Goal: Use online tool/utility: Utilize a website feature to perform a specific function

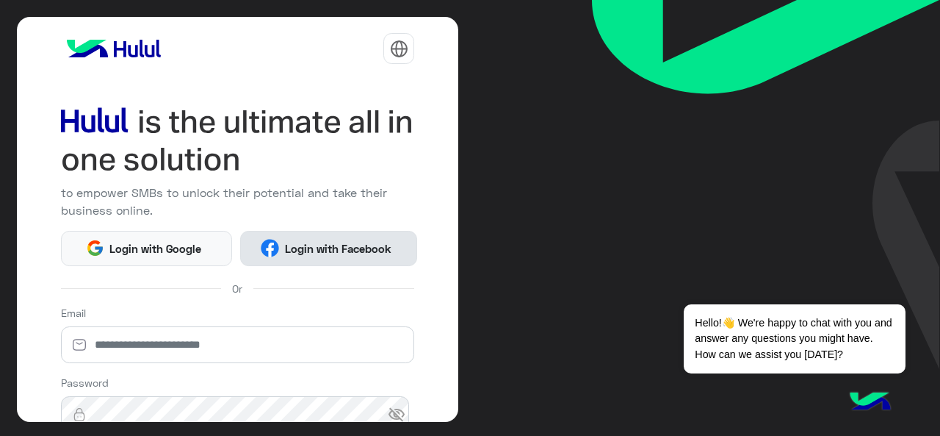
click at [289, 257] on button "Login with Facebook" at bounding box center [328, 248] width 177 height 35
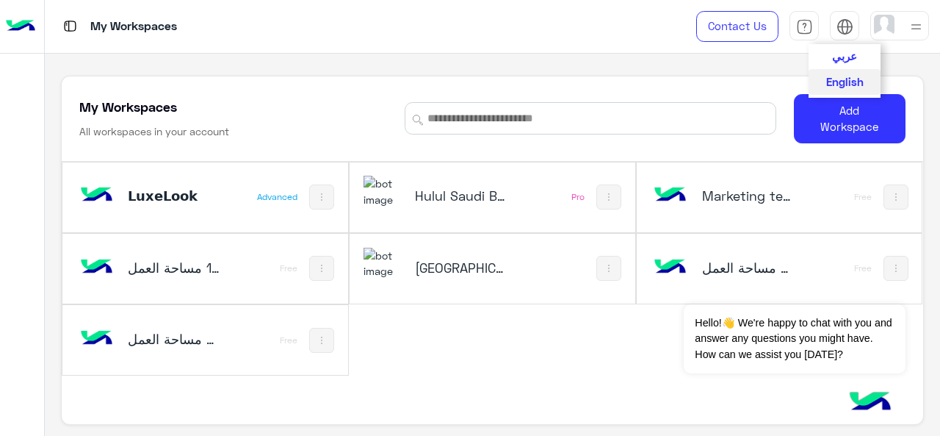
click at [843, 51] on span "عربي" at bounding box center [844, 55] width 25 height 13
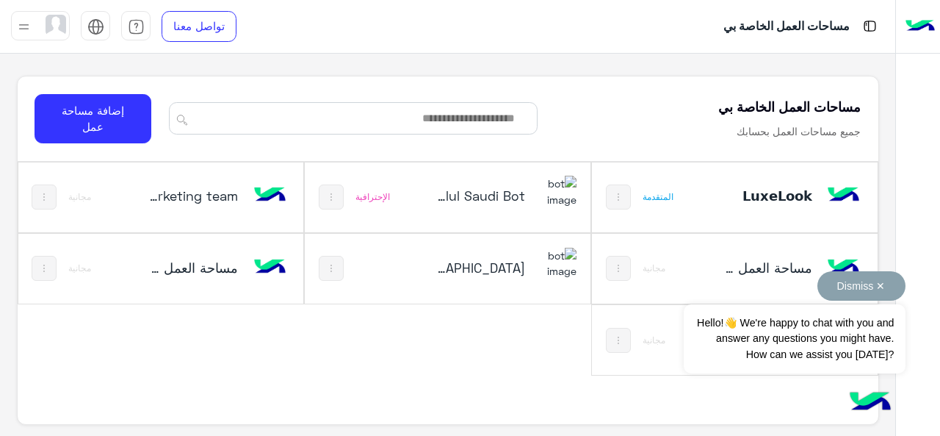
click at [876, 289] on button "Dismiss ✕" at bounding box center [861, 285] width 88 height 29
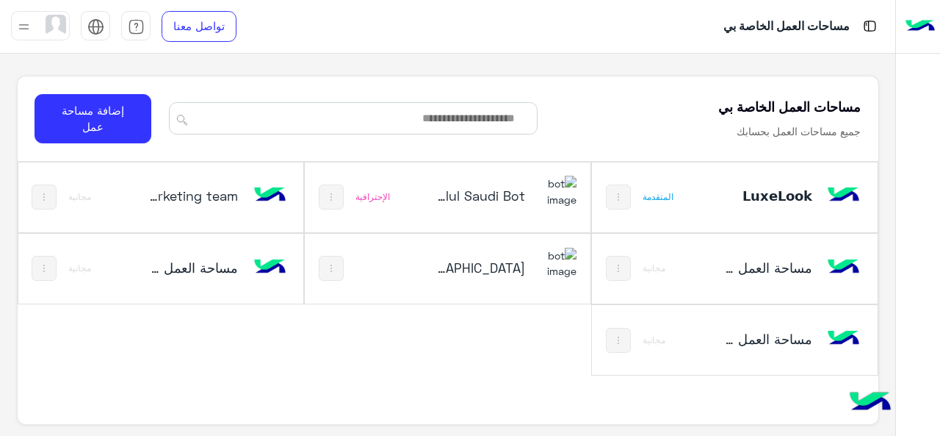
click at [483, 192] on h5 "Hulul Saudi Bot" at bounding box center [479, 196] width 93 height 18
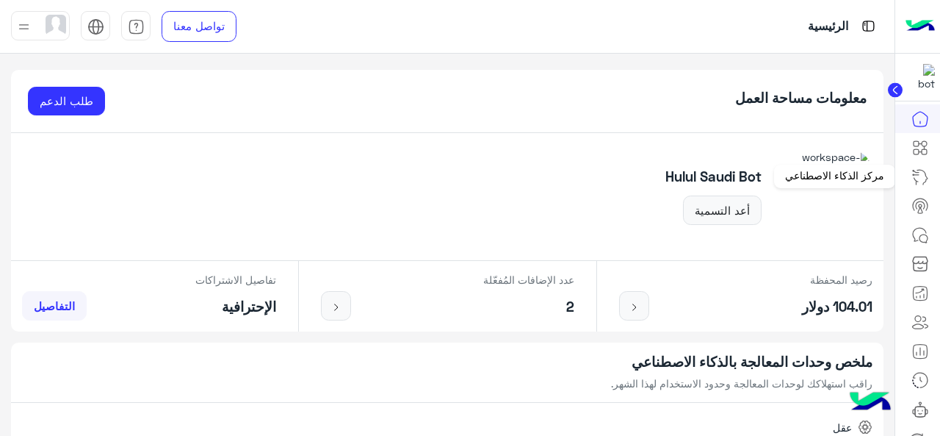
click at [921, 177] on icon at bounding box center [921, 177] width 18 height 18
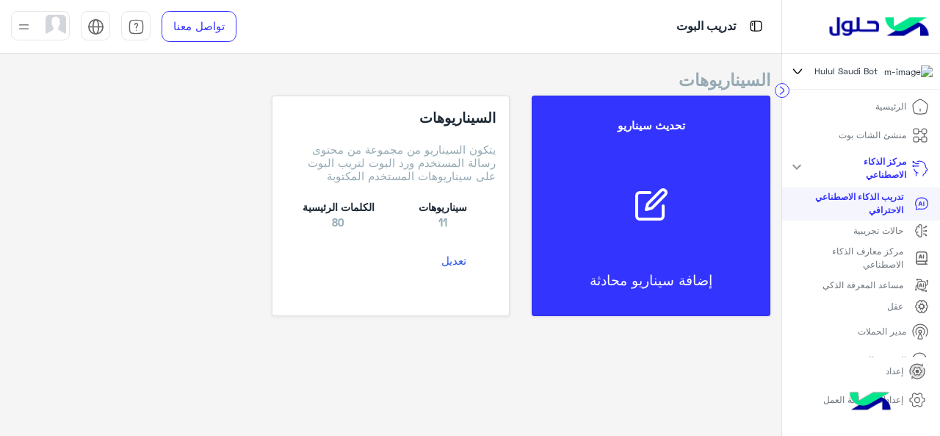
click at [903, 237] on p "حالات تجريبية" at bounding box center [878, 230] width 50 height 13
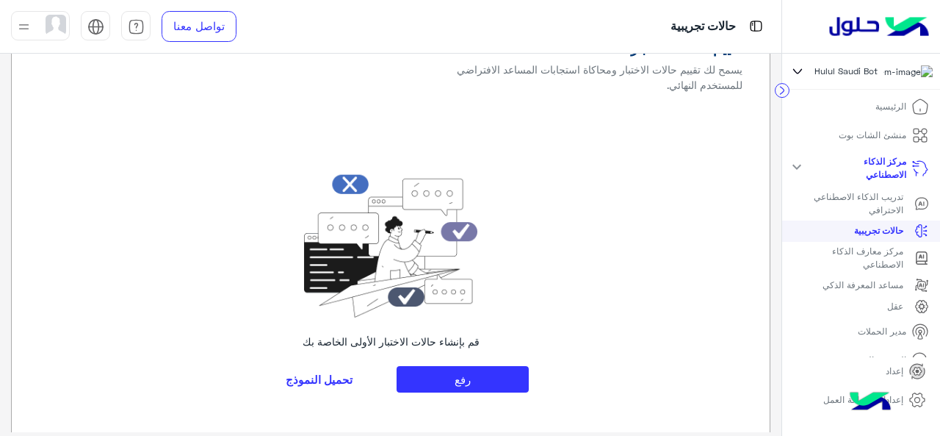
scroll to position [50, 0]
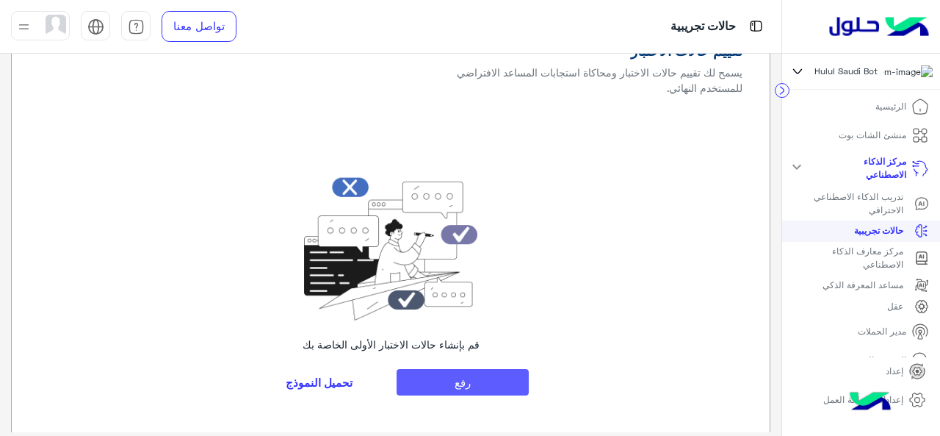
click at [472, 369] on button "رفع" at bounding box center [463, 382] width 132 height 26
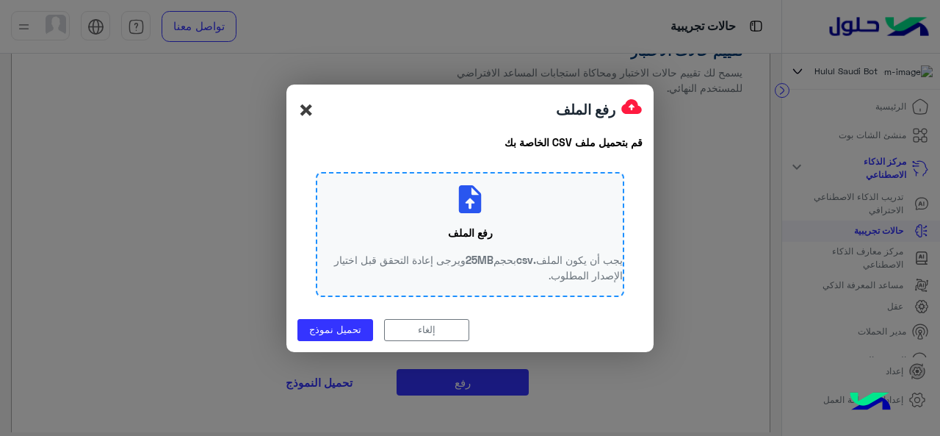
click at [301, 120] on span "×" at bounding box center [306, 109] width 18 height 33
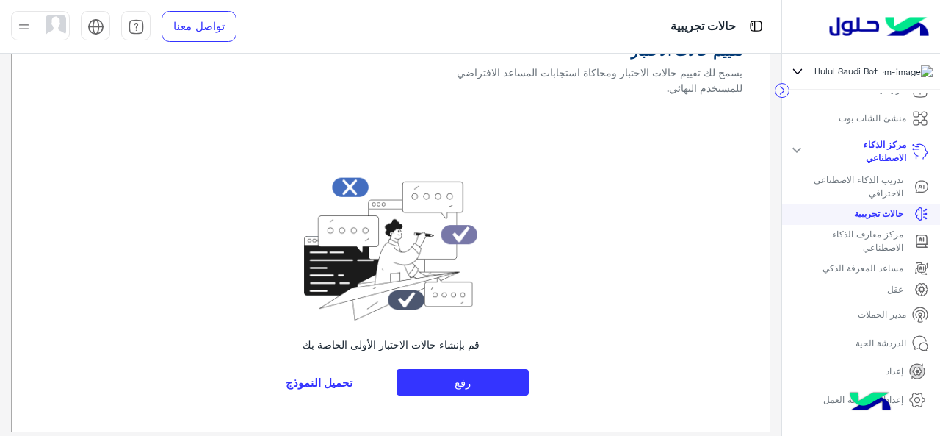
scroll to position [19, 0]
click at [865, 252] on p "مركز معارف الذكاء الاصطناعي" at bounding box center [853, 238] width 99 height 26
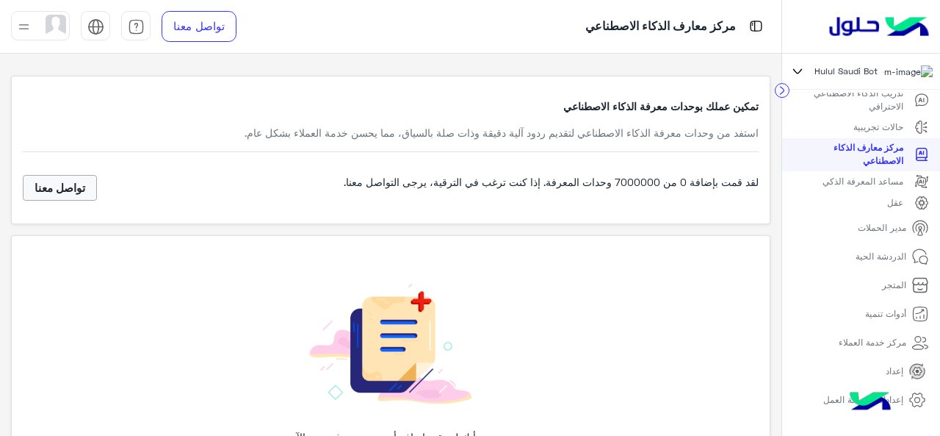
scroll to position [104, 0]
click at [890, 183] on p "مساعد المعرفة الذكي" at bounding box center [863, 180] width 81 height 13
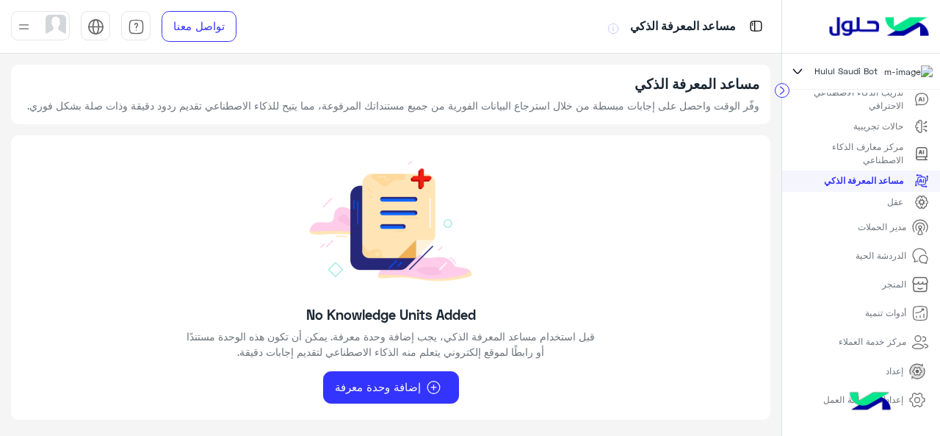
scroll to position [13, 0]
click at [908, 162] on span "مركز معارف الذكاء الاصطناعي" at bounding box center [866, 153] width 125 height 26
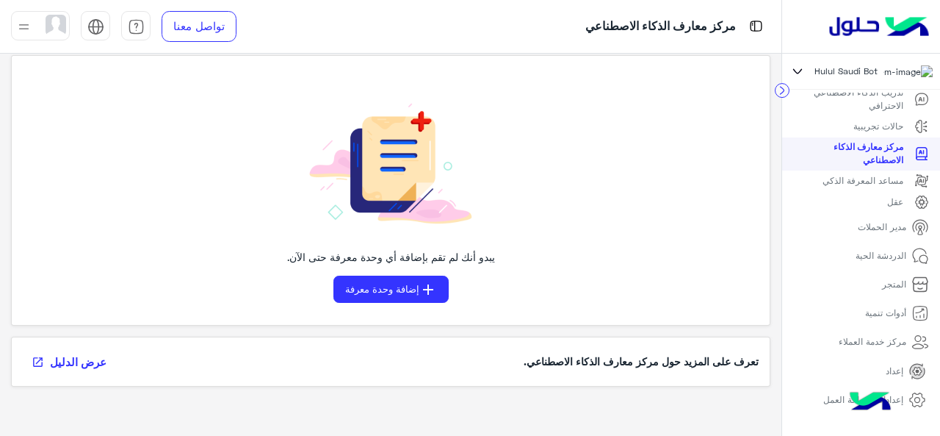
scroll to position [183, 0]
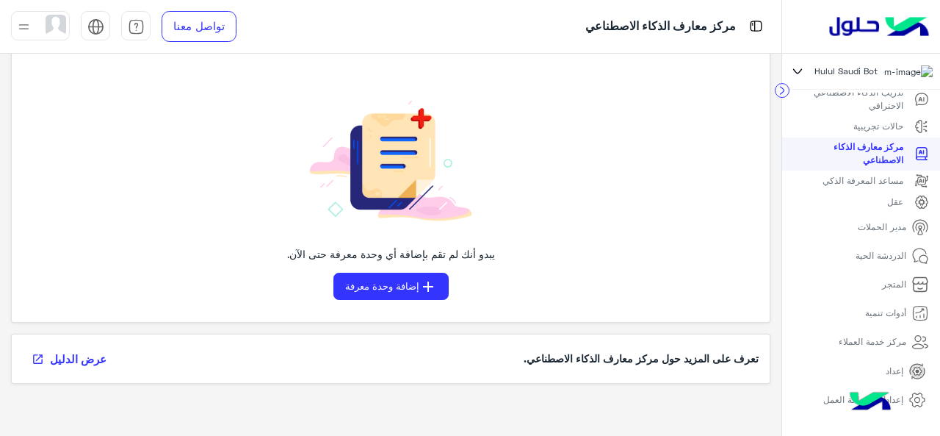
click at [892, 209] on span "عقل" at bounding box center [908, 202] width 42 height 15
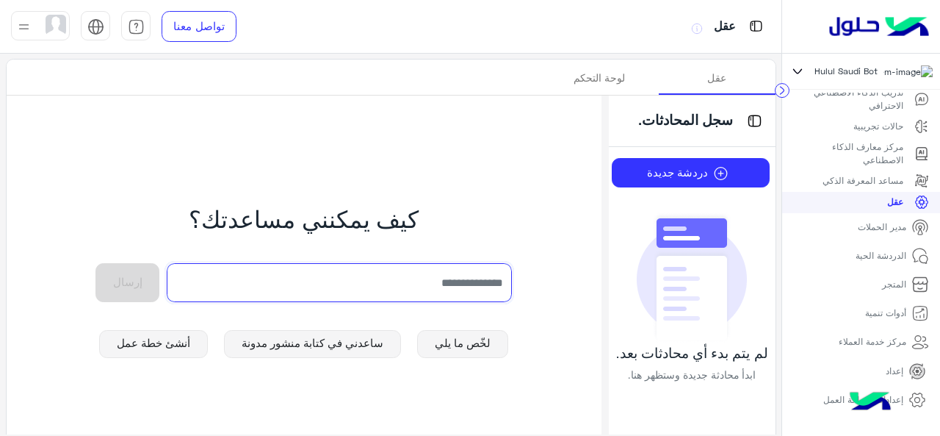
click at [460, 279] on input "text" at bounding box center [339, 282] width 344 height 39
click at [401, 283] on input "text" at bounding box center [339, 282] width 344 height 39
type input "*"
type input "**********"
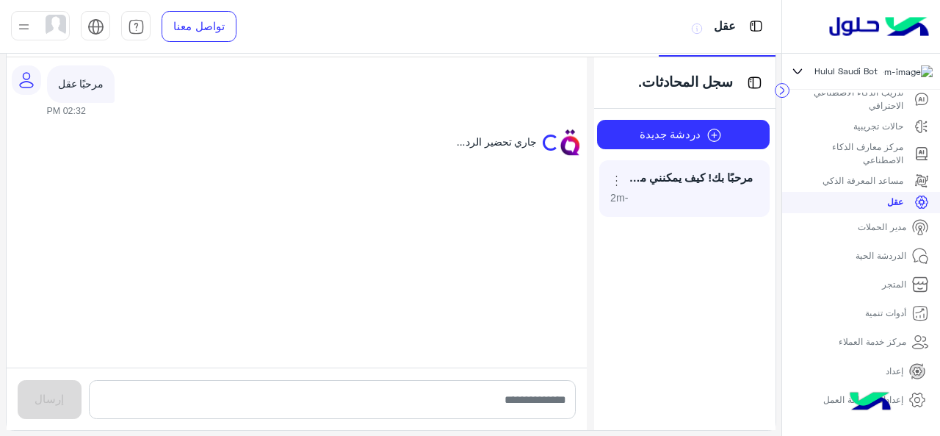
scroll to position [37, 0]
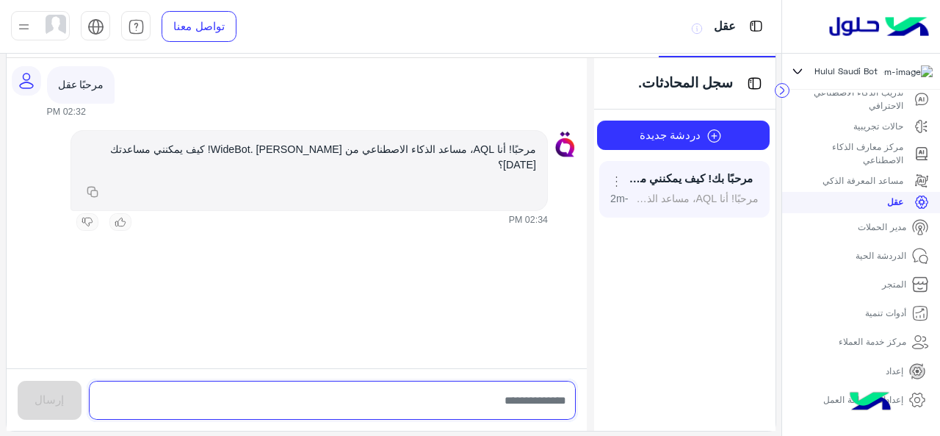
click at [373, 397] on input "text" at bounding box center [332, 399] width 487 height 39
